Goal: Check status

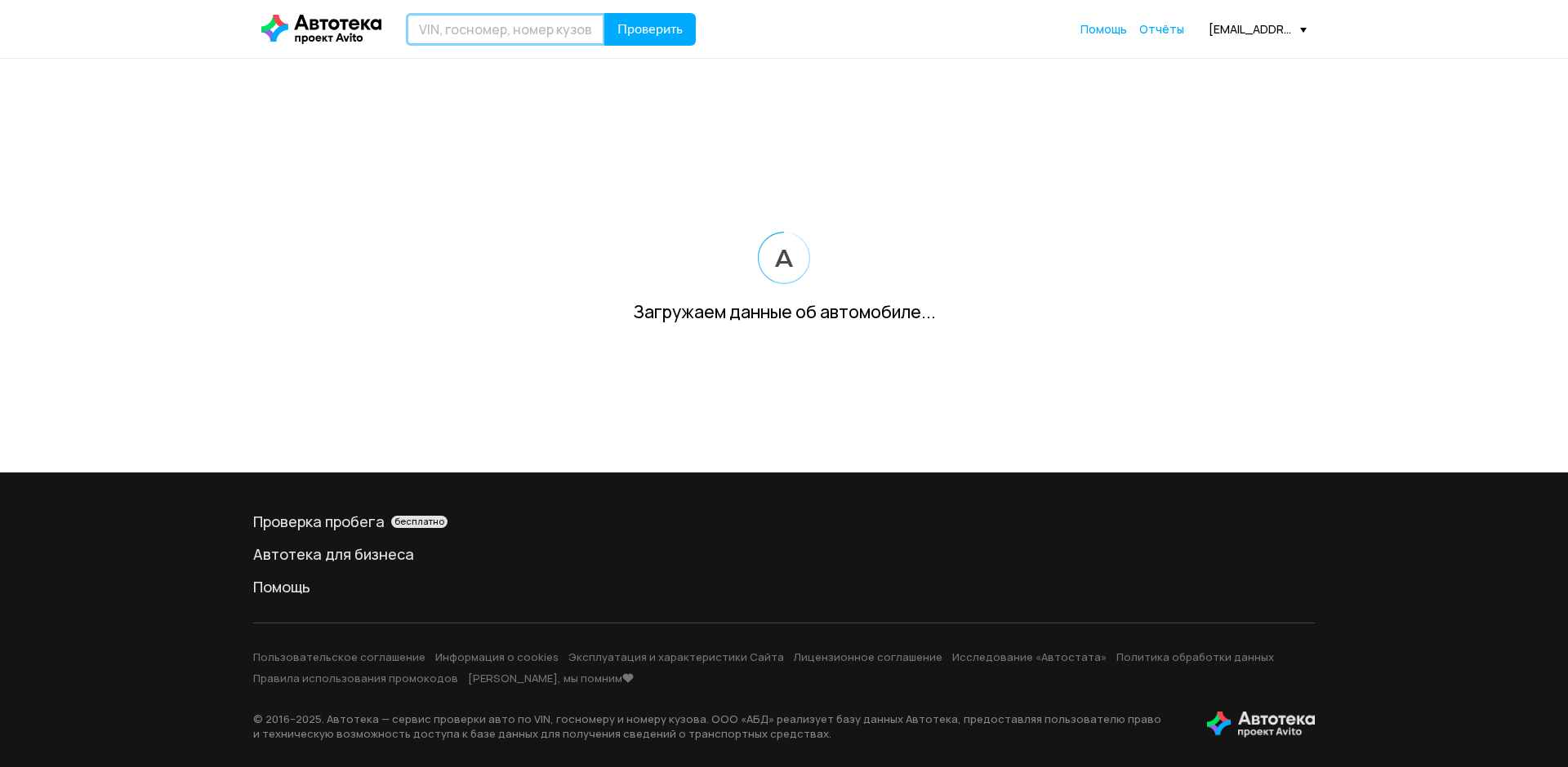
click at [544, 25] on input "text" at bounding box center [506, 29] width 200 height 32
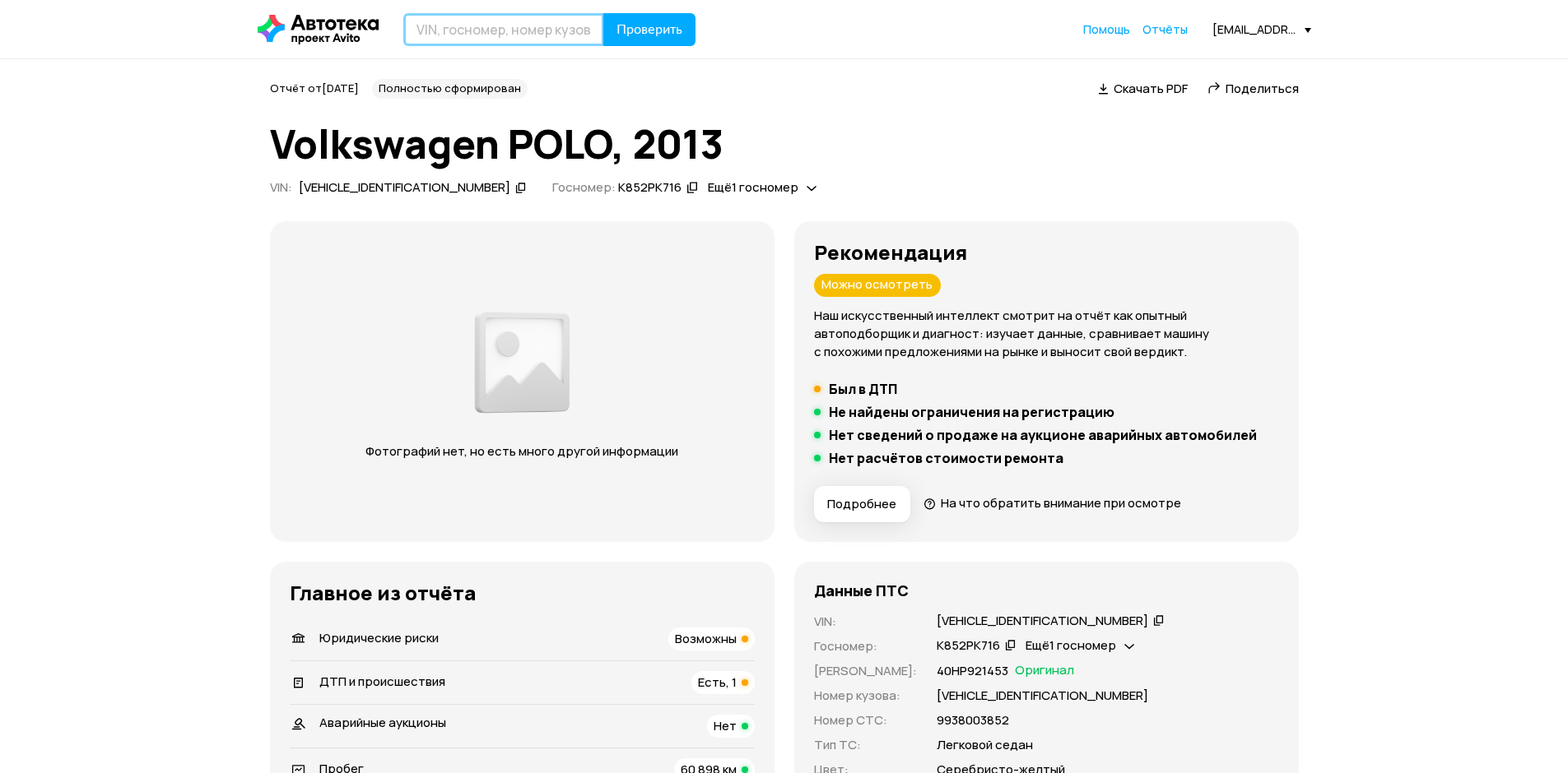
paste input "[VEHICLE_IDENTIFICATION_NUMBER]"
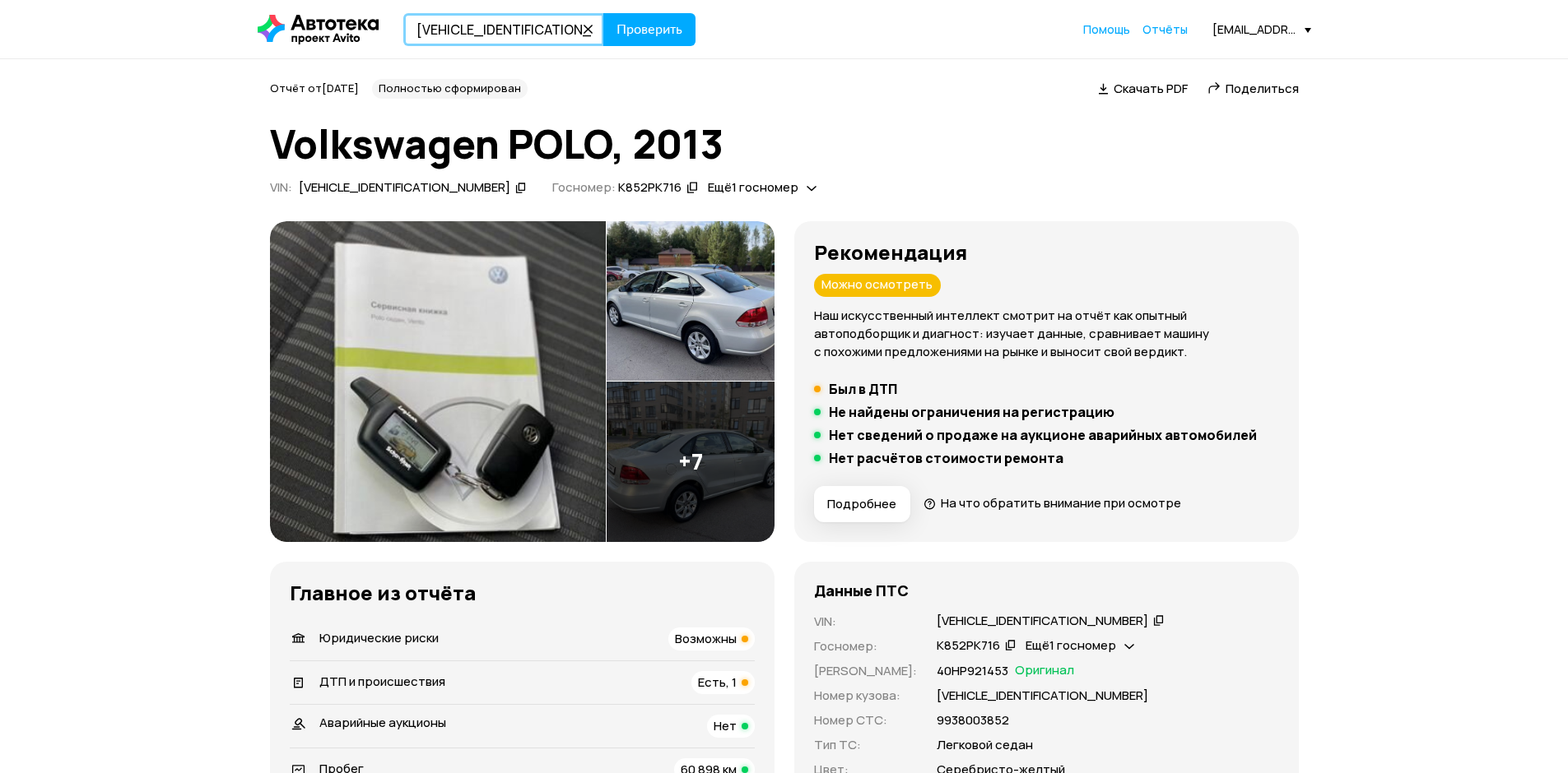
type input "[VEHICLE_IDENTIFICATION_NUMBER]"
click at [634, 46] on header "[VEHICLE_IDENTIFICATION_NUMBER] Проверить Помощь Отчёты [EMAIL_ADDRESS][DOMAIN_…" at bounding box center [784, 29] width 1568 height 58
click at [657, 40] on button "Проверить" at bounding box center [650, 30] width 92 height 33
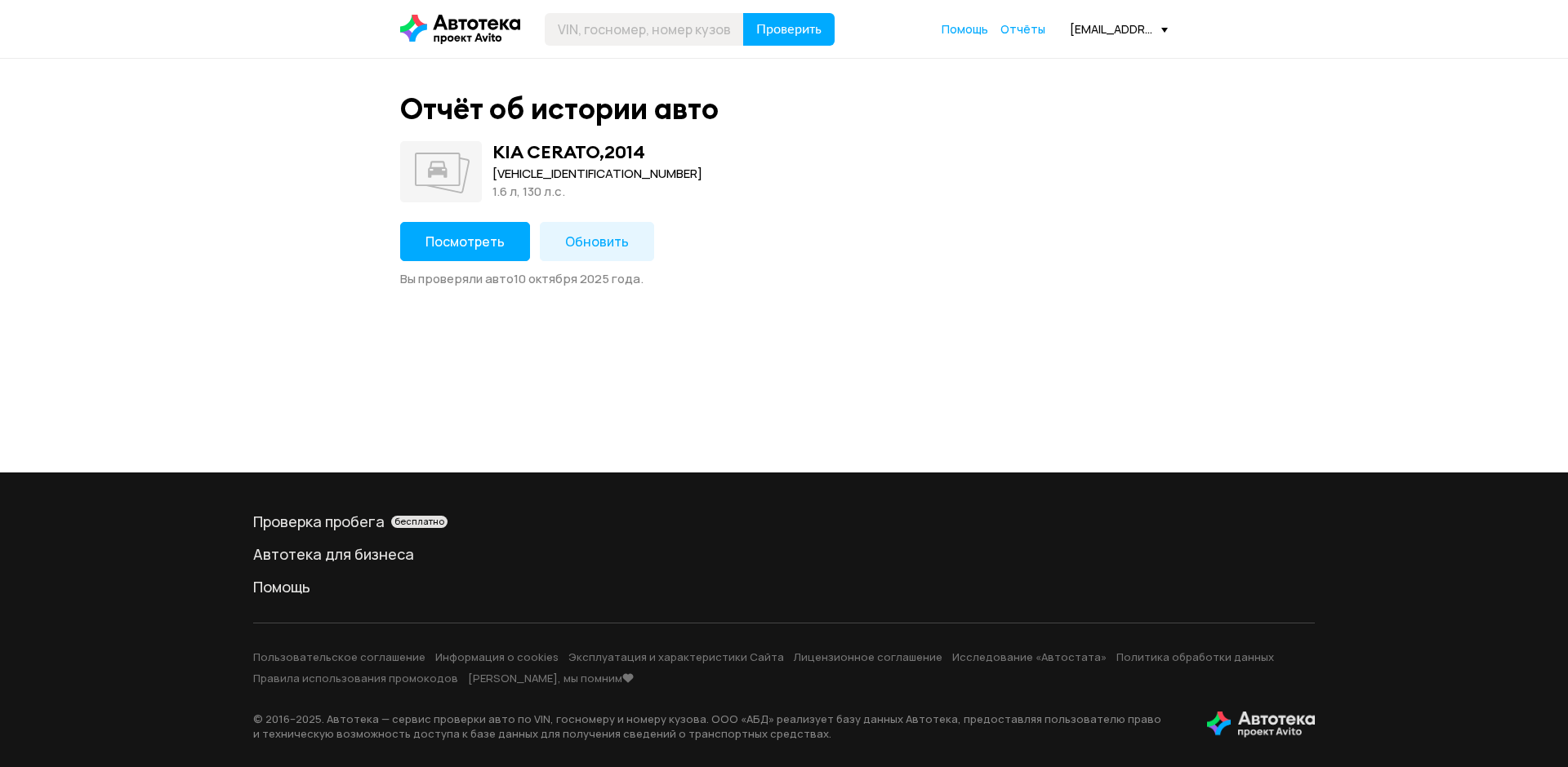
click at [464, 238] on span "Посмотреть" at bounding box center [464, 241] width 79 height 18
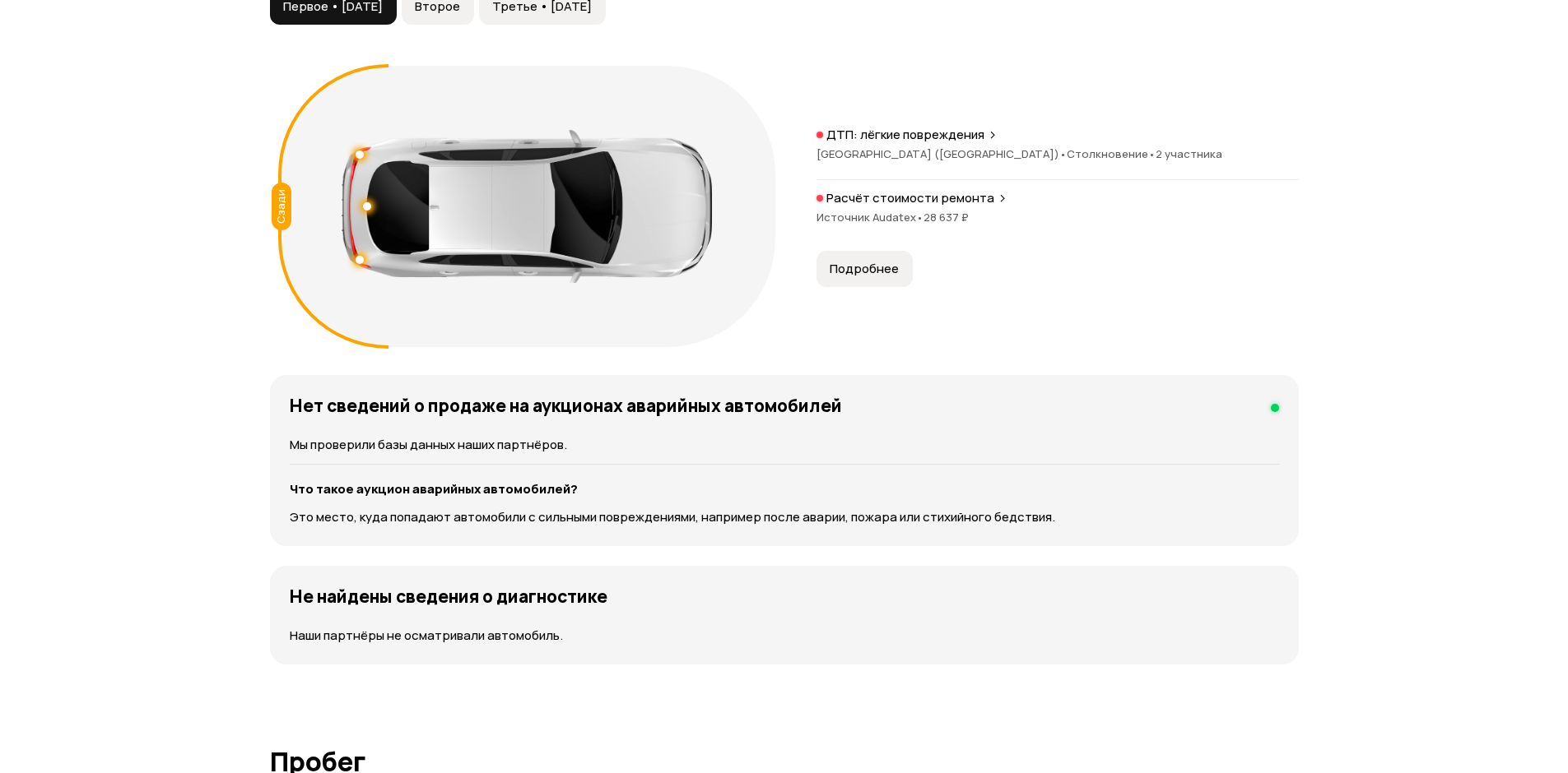
scroll to position [1563, 0]
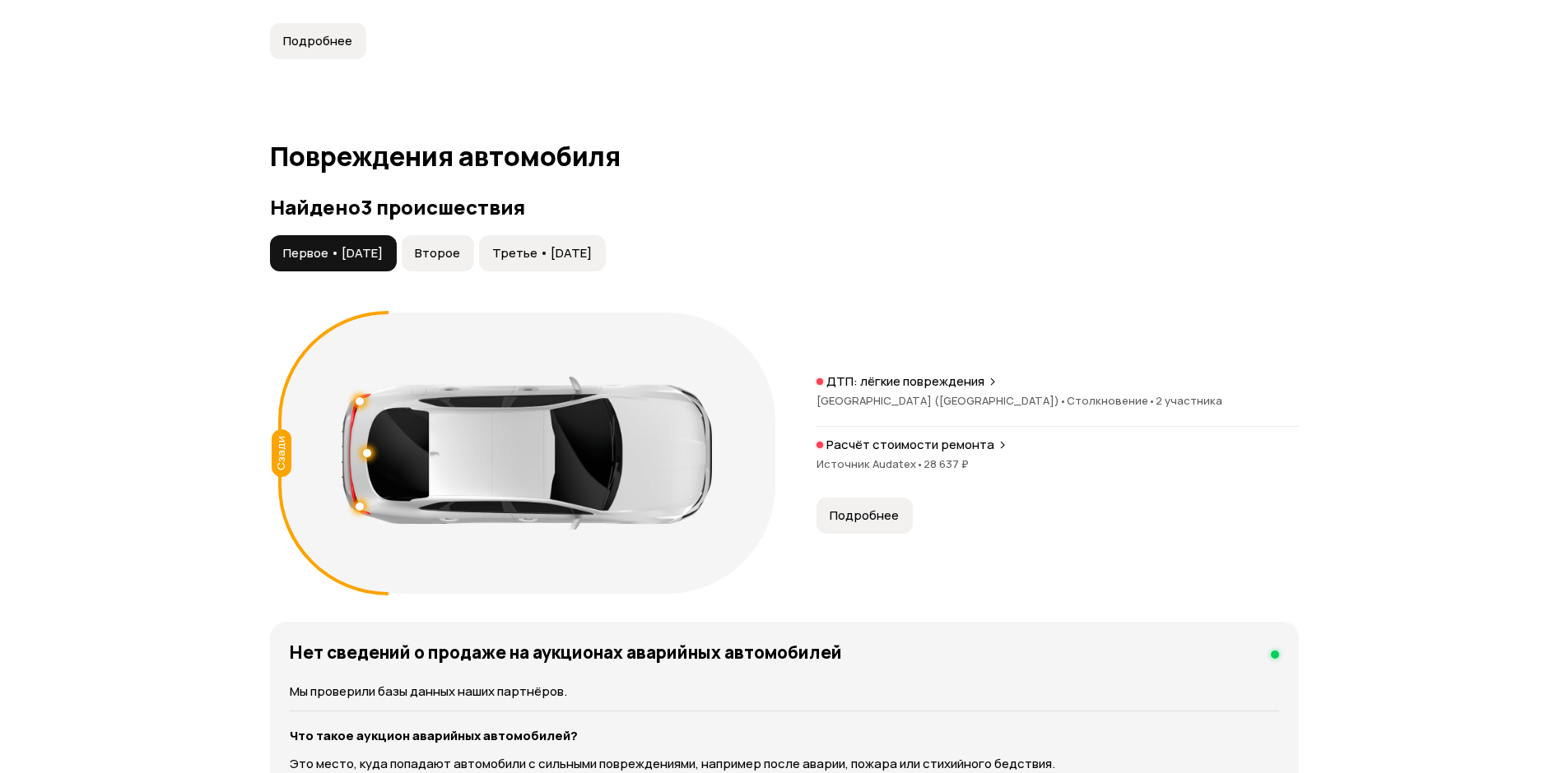
click at [534, 259] on span "Третье • [DATE]" at bounding box center [542, 253] width 100 height 16
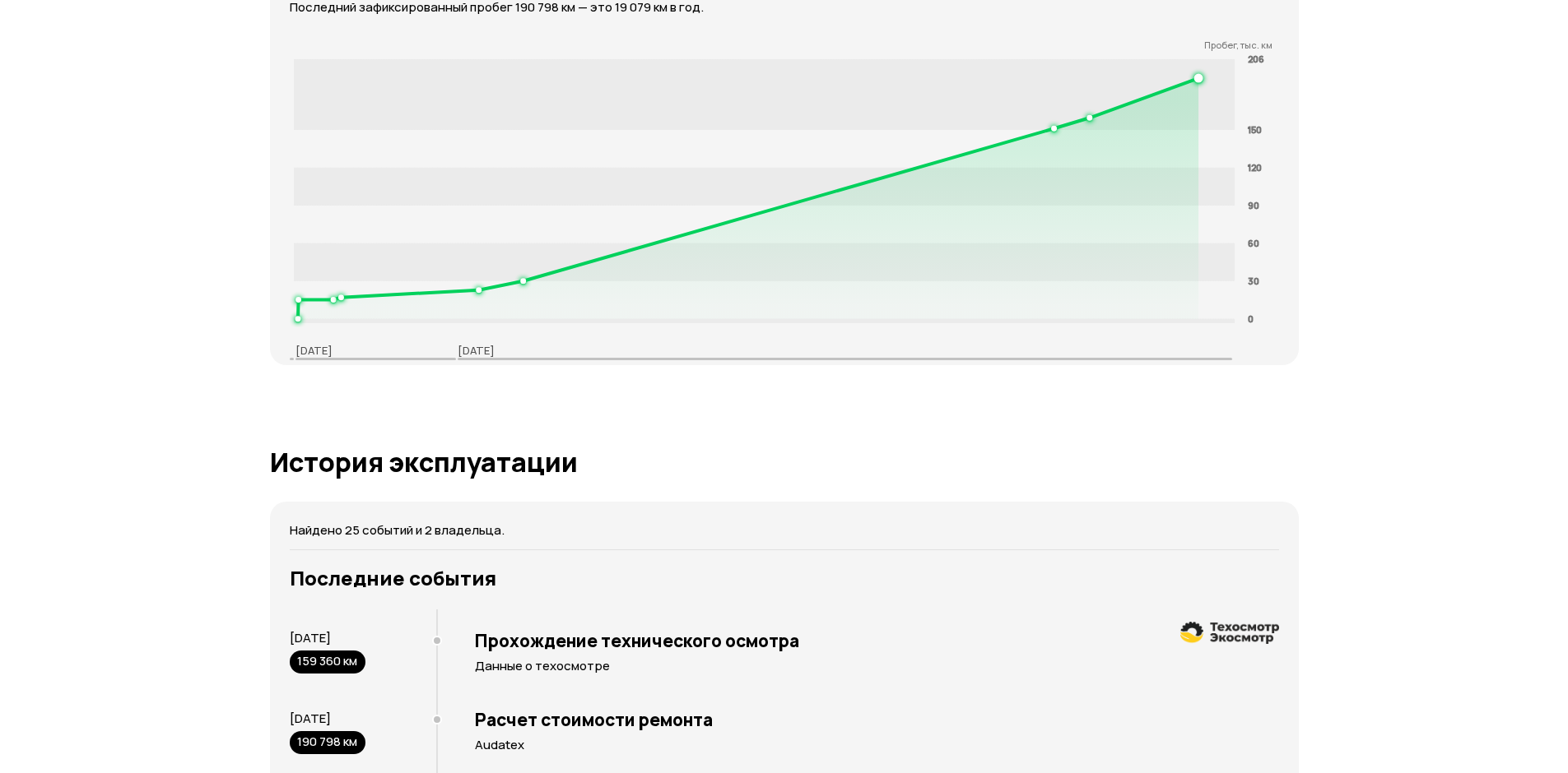
scroll to position [2550, 0]
